Goal: Information Seeking & Learning: Learn about a topic

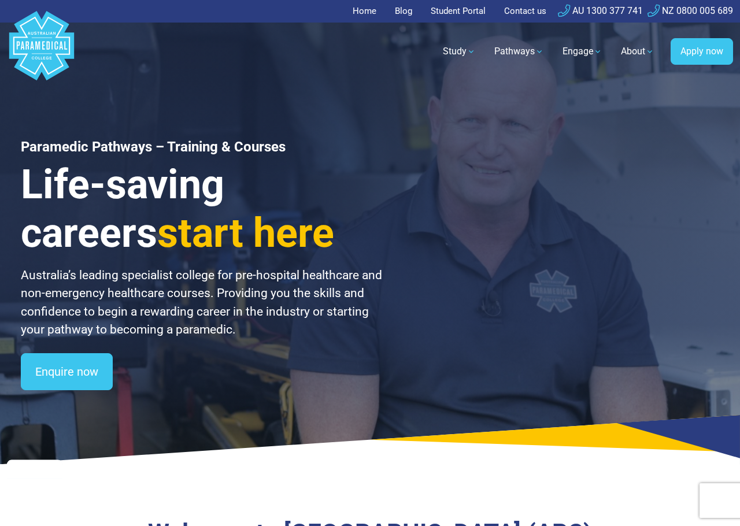
scroll to position [447, 0]
click at [459, 51] on link "Study" at bounding box center [459, 51] width 47 height 32
